Goal: Task Accomplishment & Management: Use online tool/utility

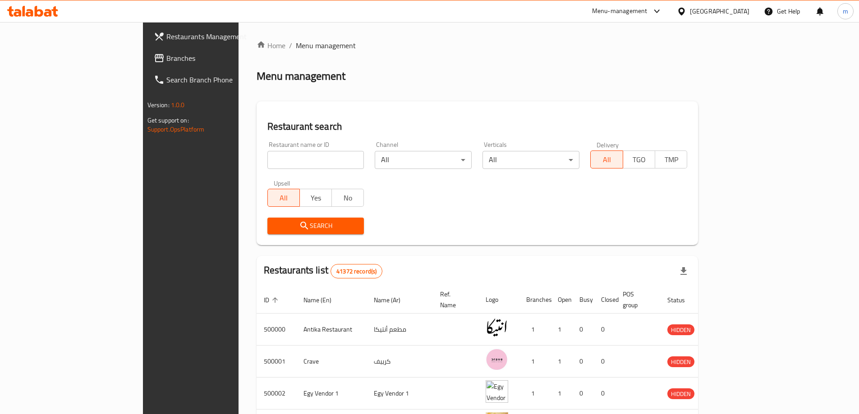
click at [166, 55] on span "Branches" at bounding box center [222, 58] width 113 height 11
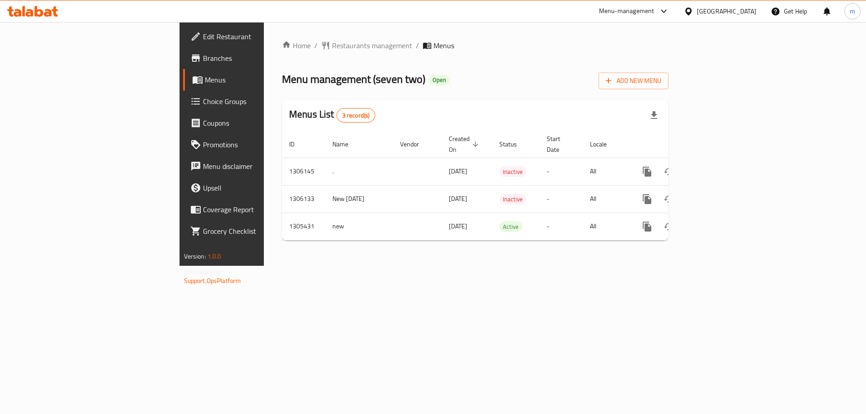
click at [183, 44] on link "Edit Restaurant" at bounding box center [253, 37] width 141 height 22
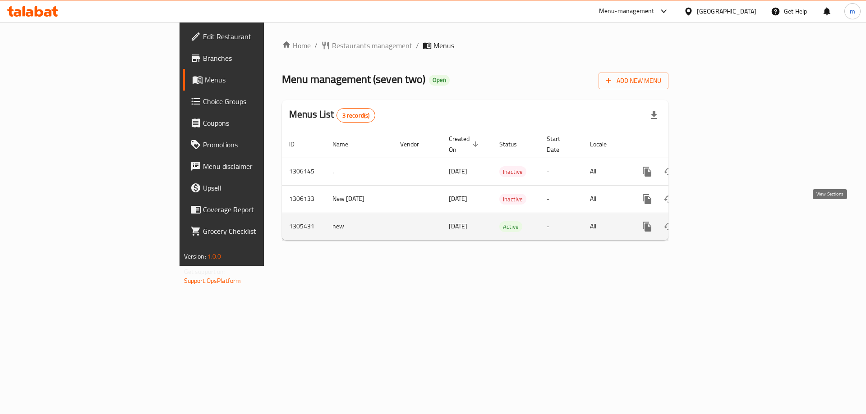
click at [717, 221] on icon "enhanced table" at bounding box center [711, 226] width 11 height 11
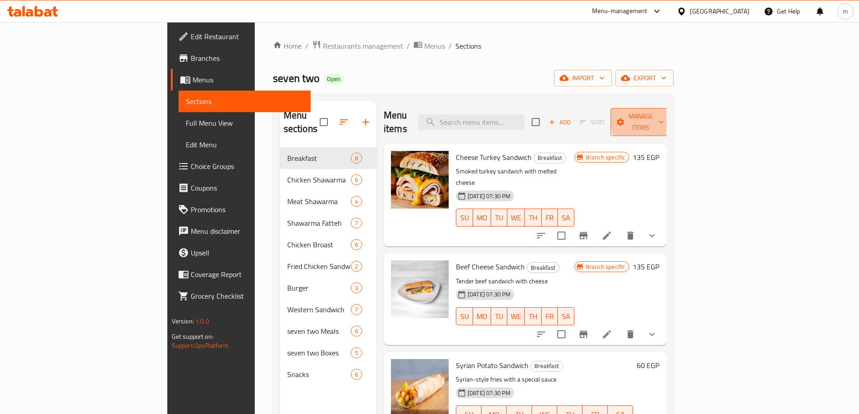
click at [664, 114] on span "Manage items" at bounding box center [641, 122] width 46 height 23
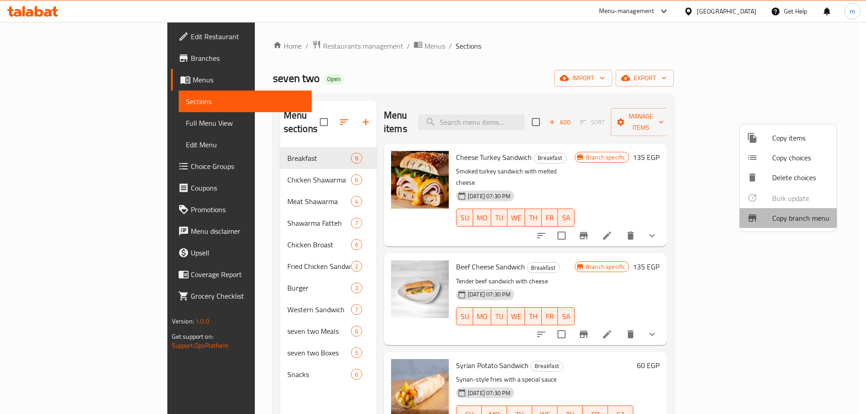
click at [786, 215] on span "Copy branch menu" at bounding box center [800, 218] width 57 height 11
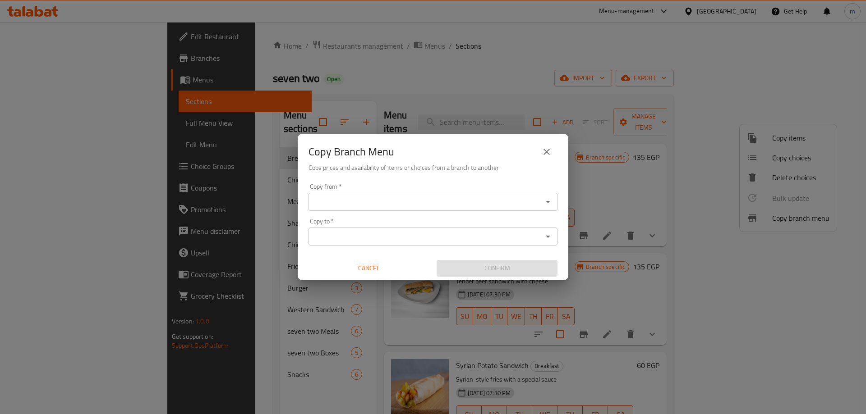
click at [548, 205] on icon "Open" at bounding box center [547, 202] width 11 height 11
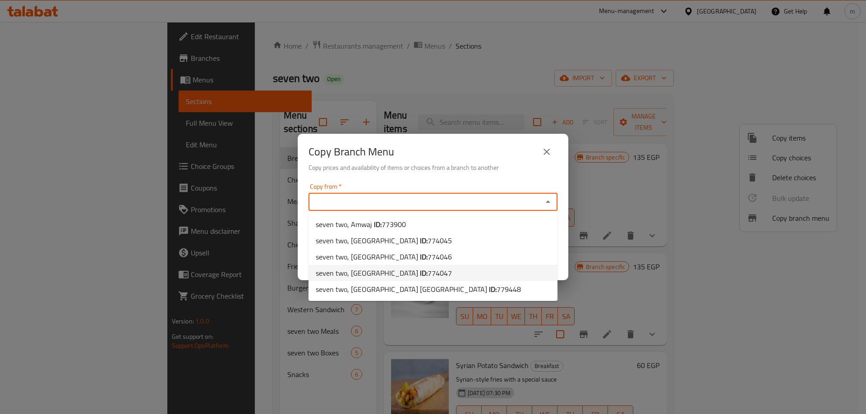
click at [432, 274] on span "774047" at bounding box center [439, 273] width 24 height 14
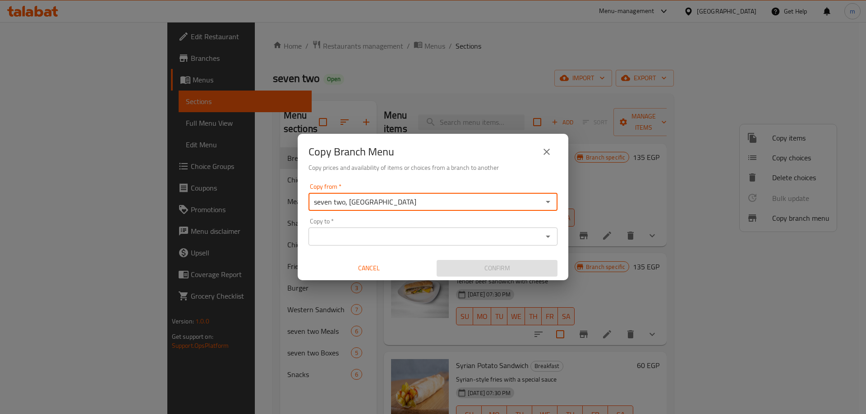
type input "seven two, Golf Porto Marina"
click at [158, 149] on div "Copy Branch Menu Copy prices and availability of items or choices from a branch…" at bounding box center [433, 207] width 866 height 414
click at [372, 267] on span "Cancel" at bounding box center [369, 268] width 114 height 11
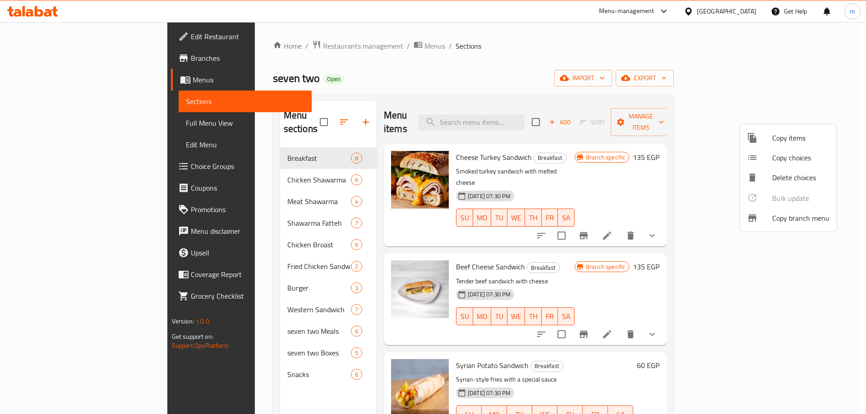
click at [99, 61] on div at bounding box center [433, 207] width 866 height 414
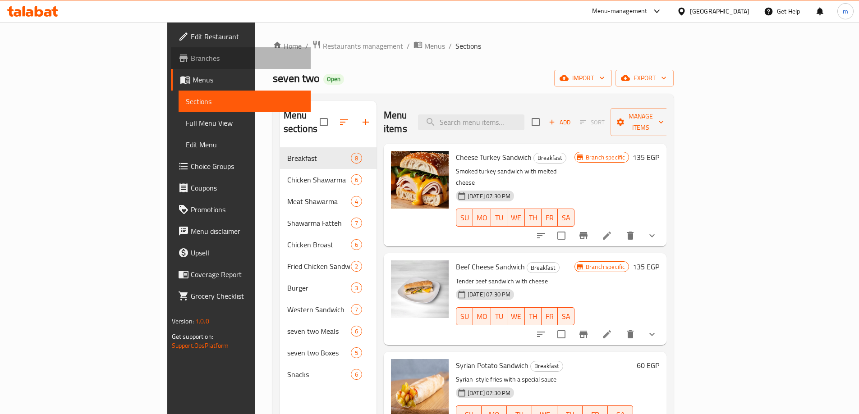
click at [191, 59] on span "Branches" at bounding box center [247, 58] width 113 height 11
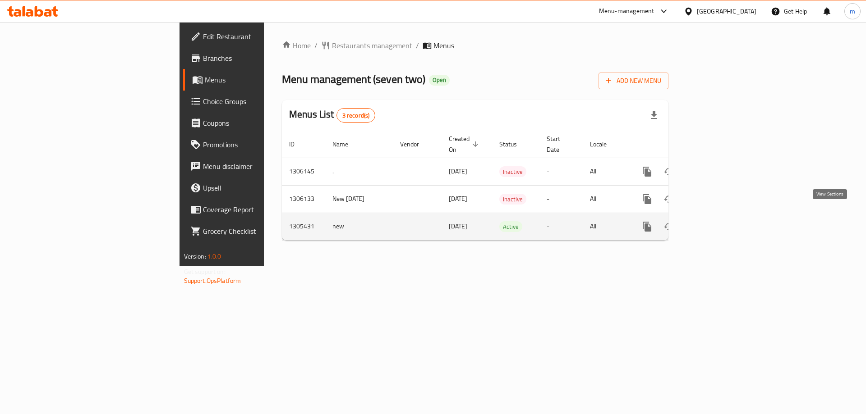
click at [717, 221] on icon "enhanced table" at bounding box center [711, 226] width 11 height 11
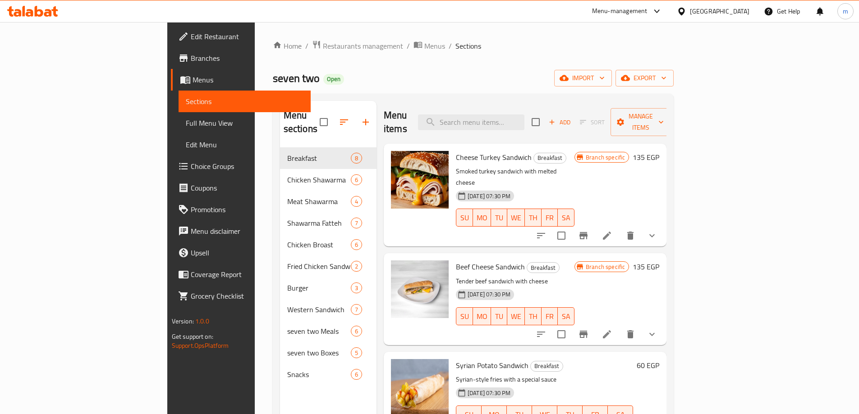
click at [191, 53] on span "Branches" at bounding box center [247, 58] width 113 height 11
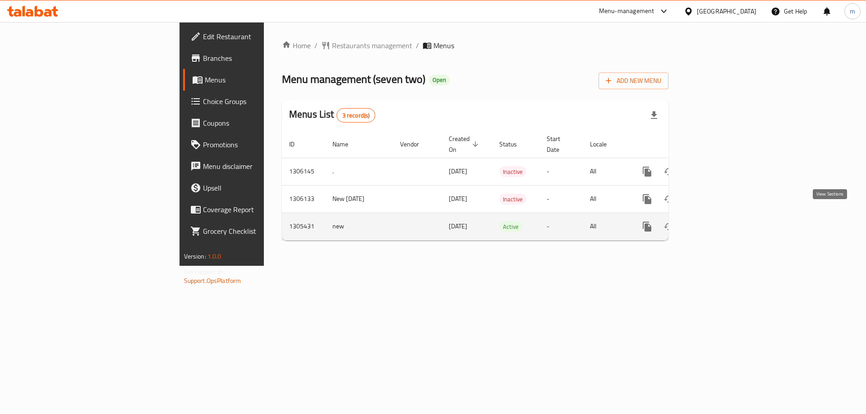
click at [723, 218] on link "enhanced table" at bounding box center [712, 227] width 22 height 22
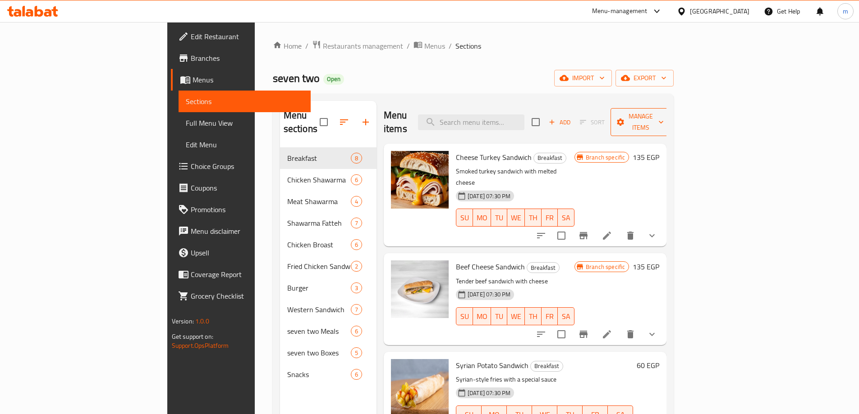
click at [664, 120] on span "Manage items" at bounding box center [641, 122] width 46 height 23
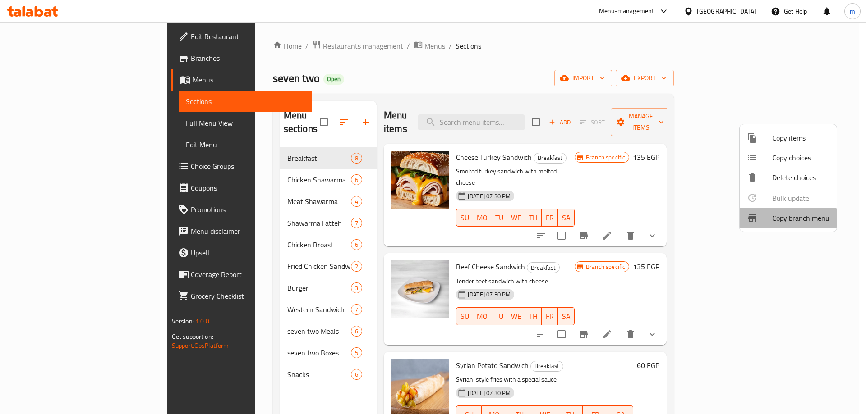
click at [784, 221] on span "Copy branch menu" at bounding box center [800, 218] width 57 height 11
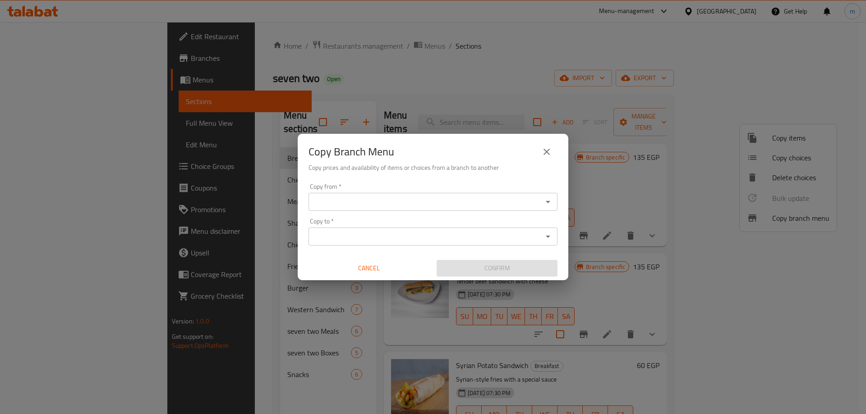
click at [548, 195] on div "Copy from *" at bounding box center [432, 202] width 249 height 18
click at [546, 199] on icon "Open" at bounding box center [547, 202] width 11 height 11
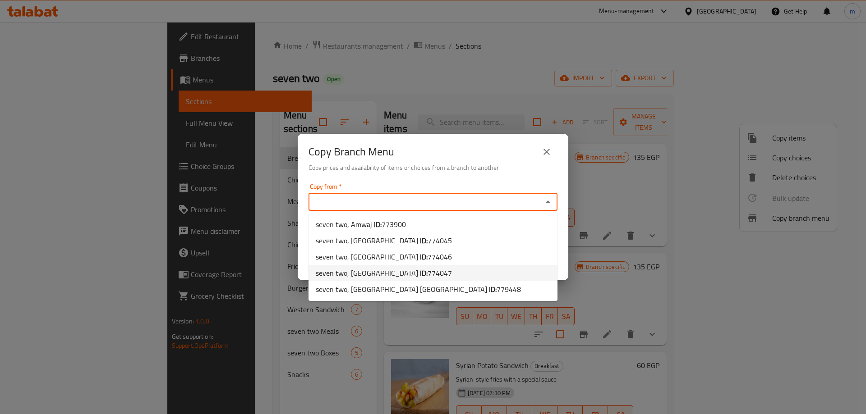
click at [427, 275] on span "774047" at bounding box center [439, 273] width 24 height 14
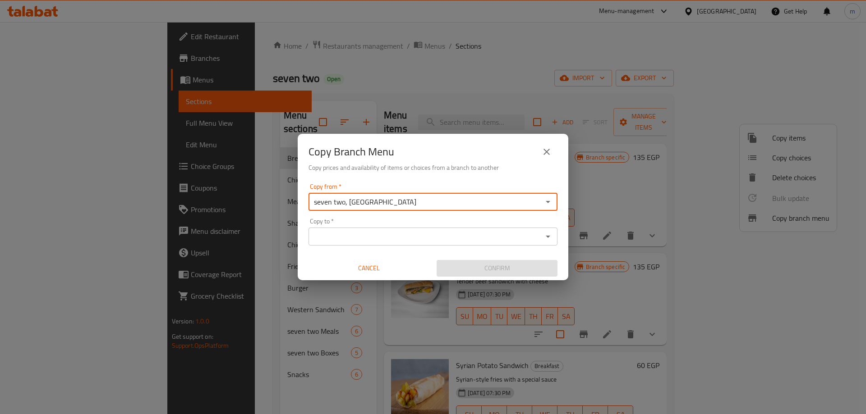
type input "seven two, Golf Porto Marina"
click at [554, 237] on button "Open" at bounding box center [547, 236] width 13 height 13
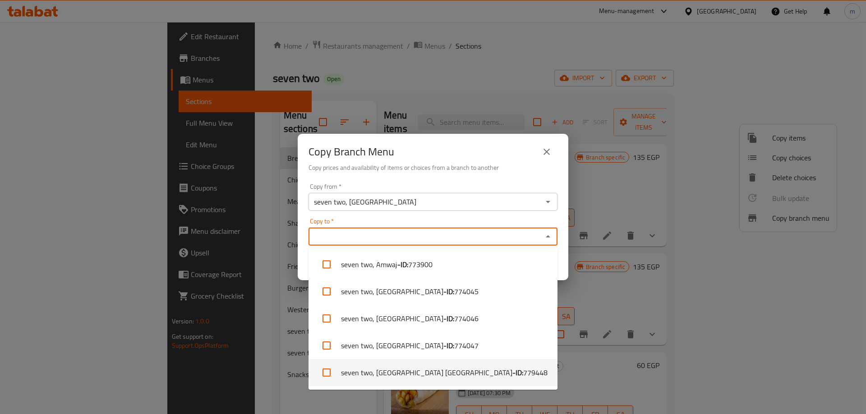
click at [512, 375] on b "- ID:" at bounding box center [517, 372] width 11 height 11
checkbox input "true"
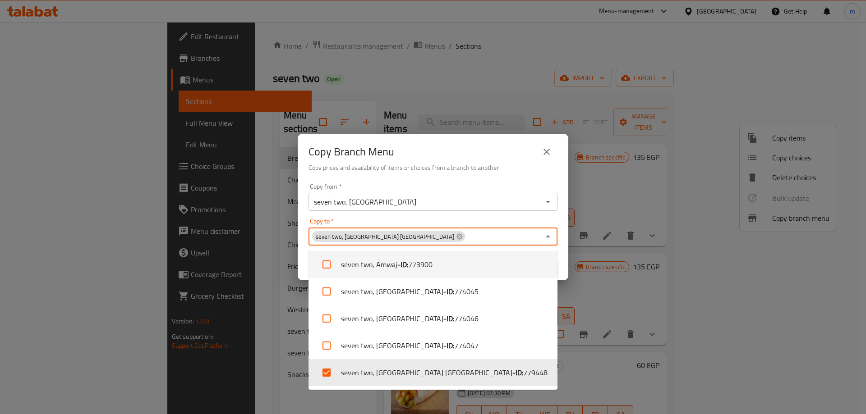
click at [500, 148] on div "Copy Branch Menu" at bounding box center [432, 152] width 249 height 22
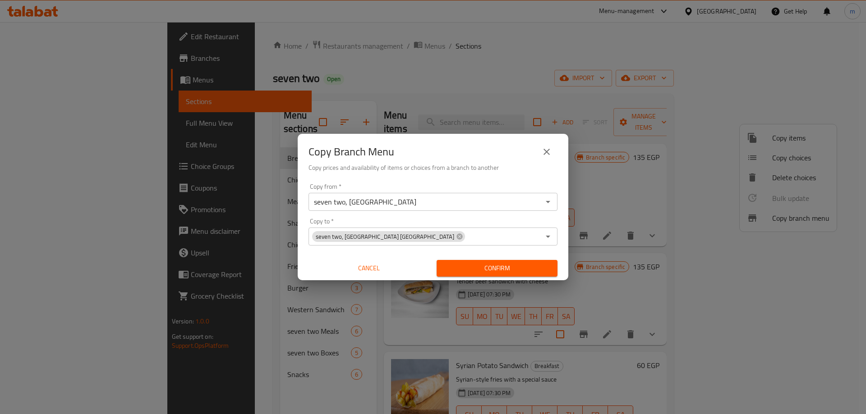
click at [516, 270] on span "Confirm" at bounding box center [497, 268] width 106 height 11
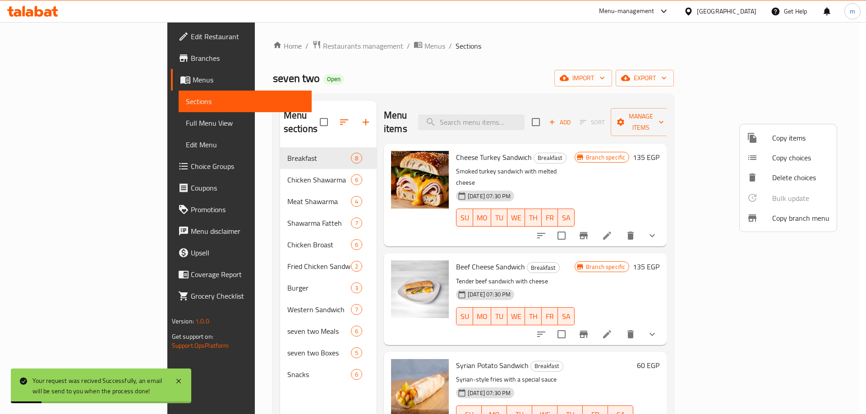
click at [73, 78] on div at bounding box center [433, 207] width 866 height 414
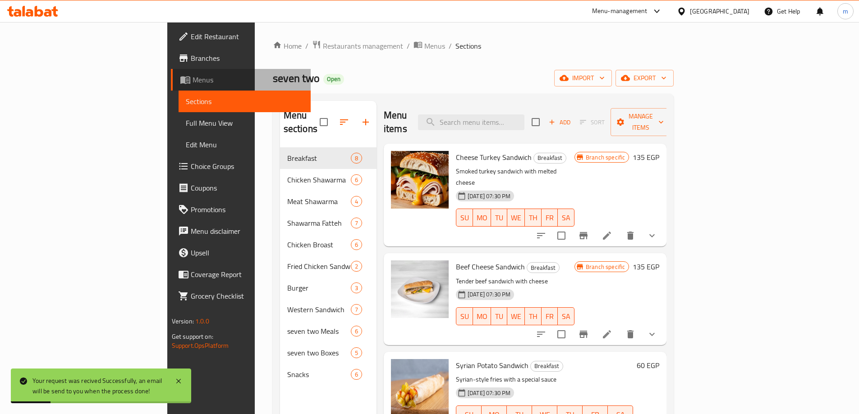
click at [192, 78] on span "Menus" at bounding box center [247, 79] width 111 height 11
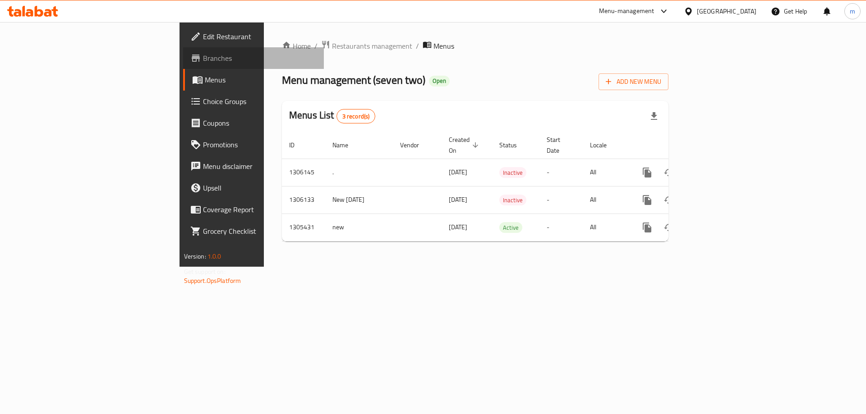
click at [203, 57] on span "Branches" at bounding box center [260, 58] width 114 height 11
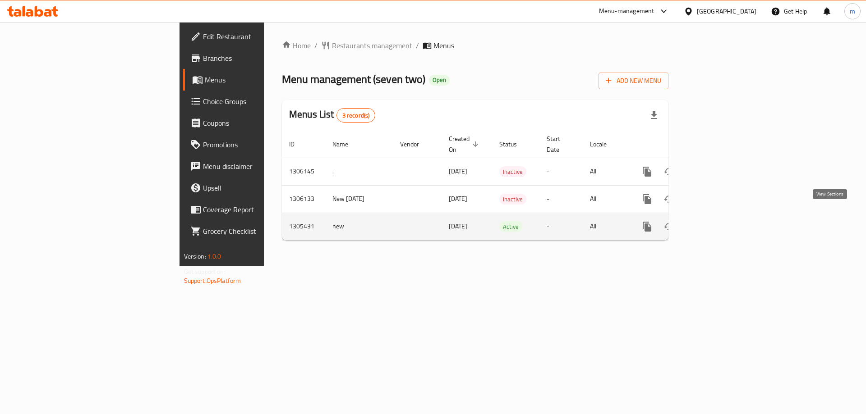
click at [723, 219] on link "enhanced table" at bounding box center [712, 227] width 22 height 22
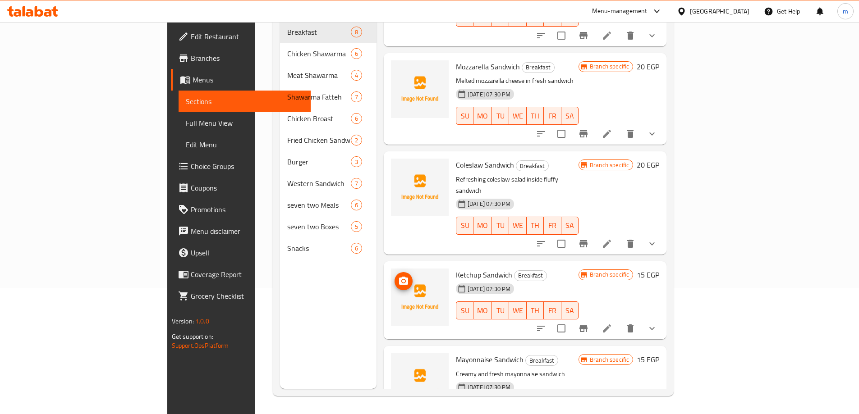
scroll to position [383, 0]
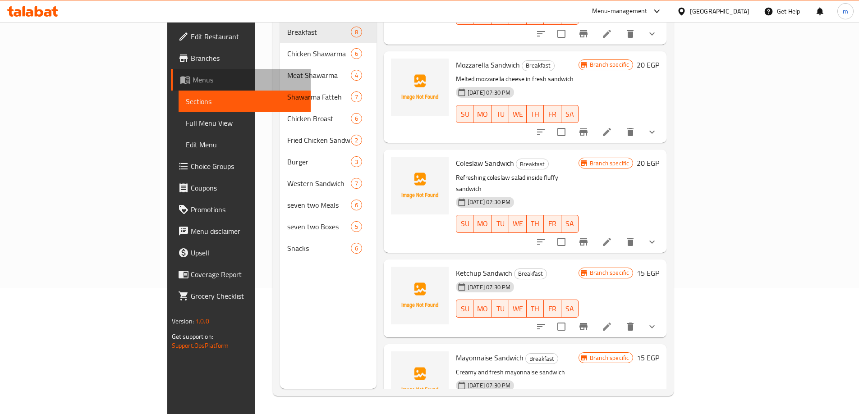
click at [192, 83] on span "Menus" at bounding box center [247, 79] width 111 height 11
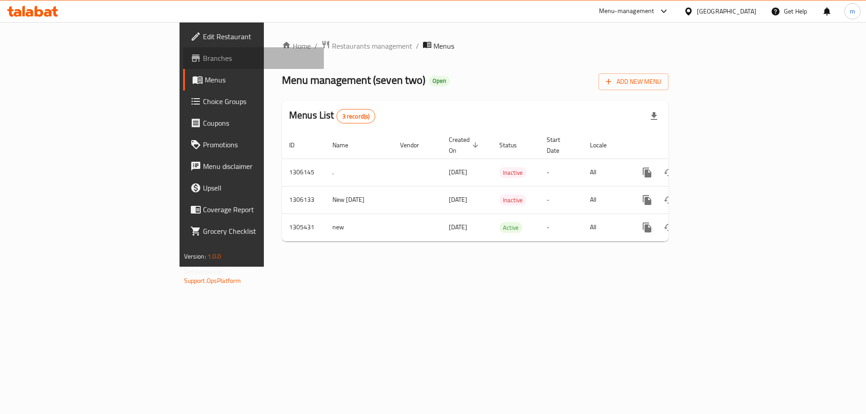
click at [203, 62] on span "Branches" at bounding box center [260, 58] width 114 height 11
